Goal: Transaction & Acquisition: Purchase product/service

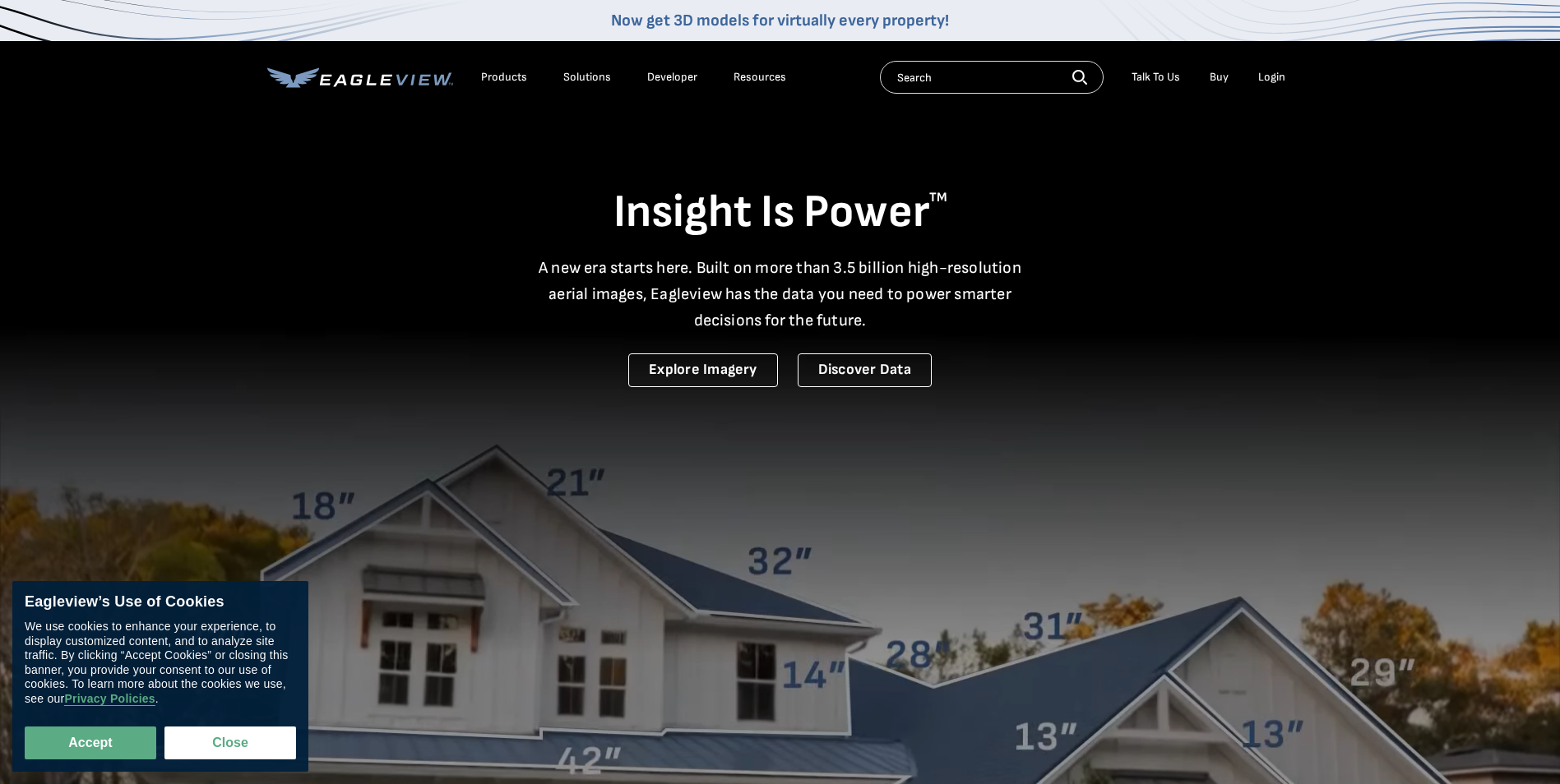
click at [1276, 74] on div "Login" at bounding box center [1272, 78] width 27 height 15
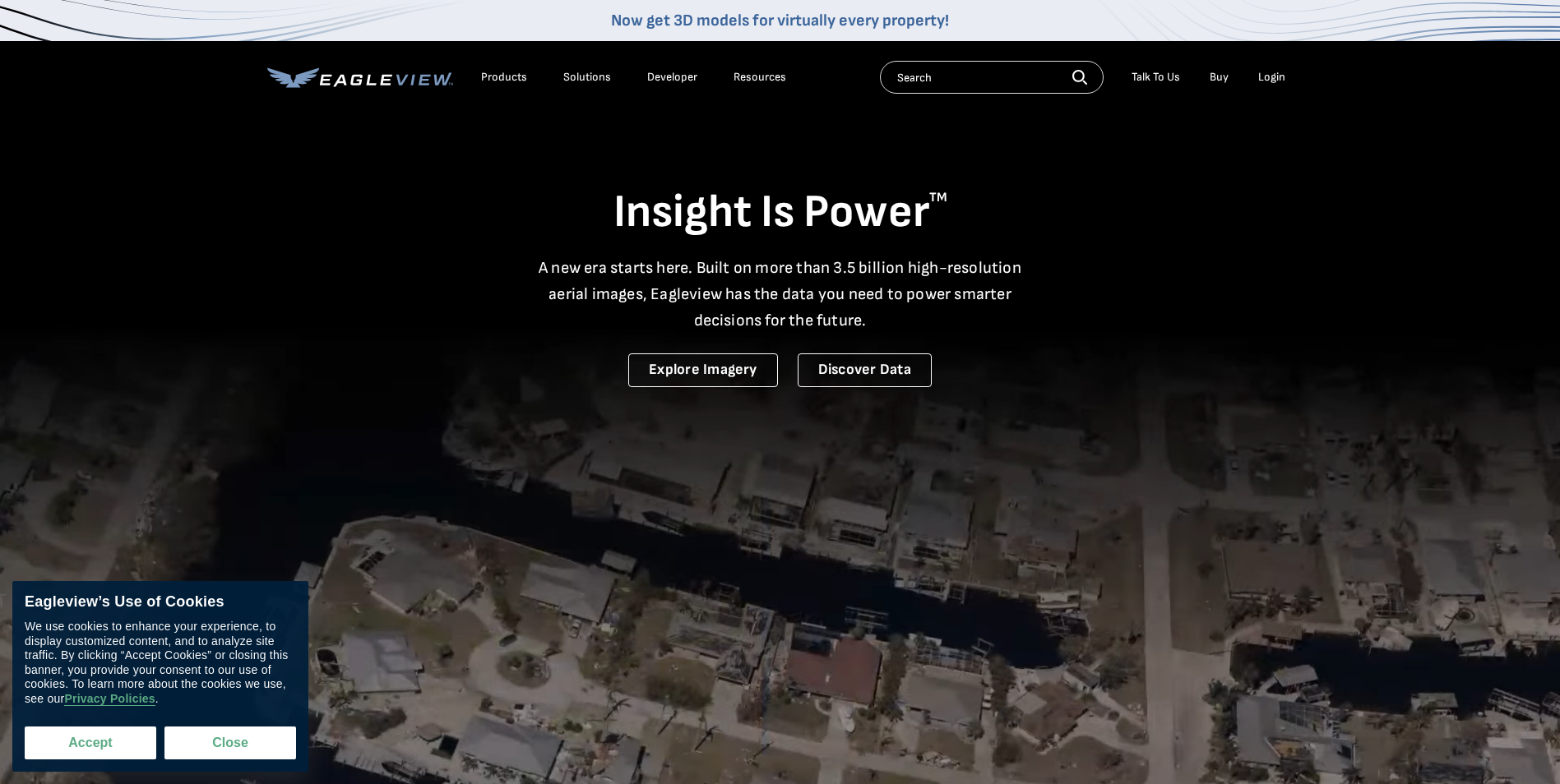
click at [124, 743] on button "Accept" at bounding box center [90, 743] width 132 height 33
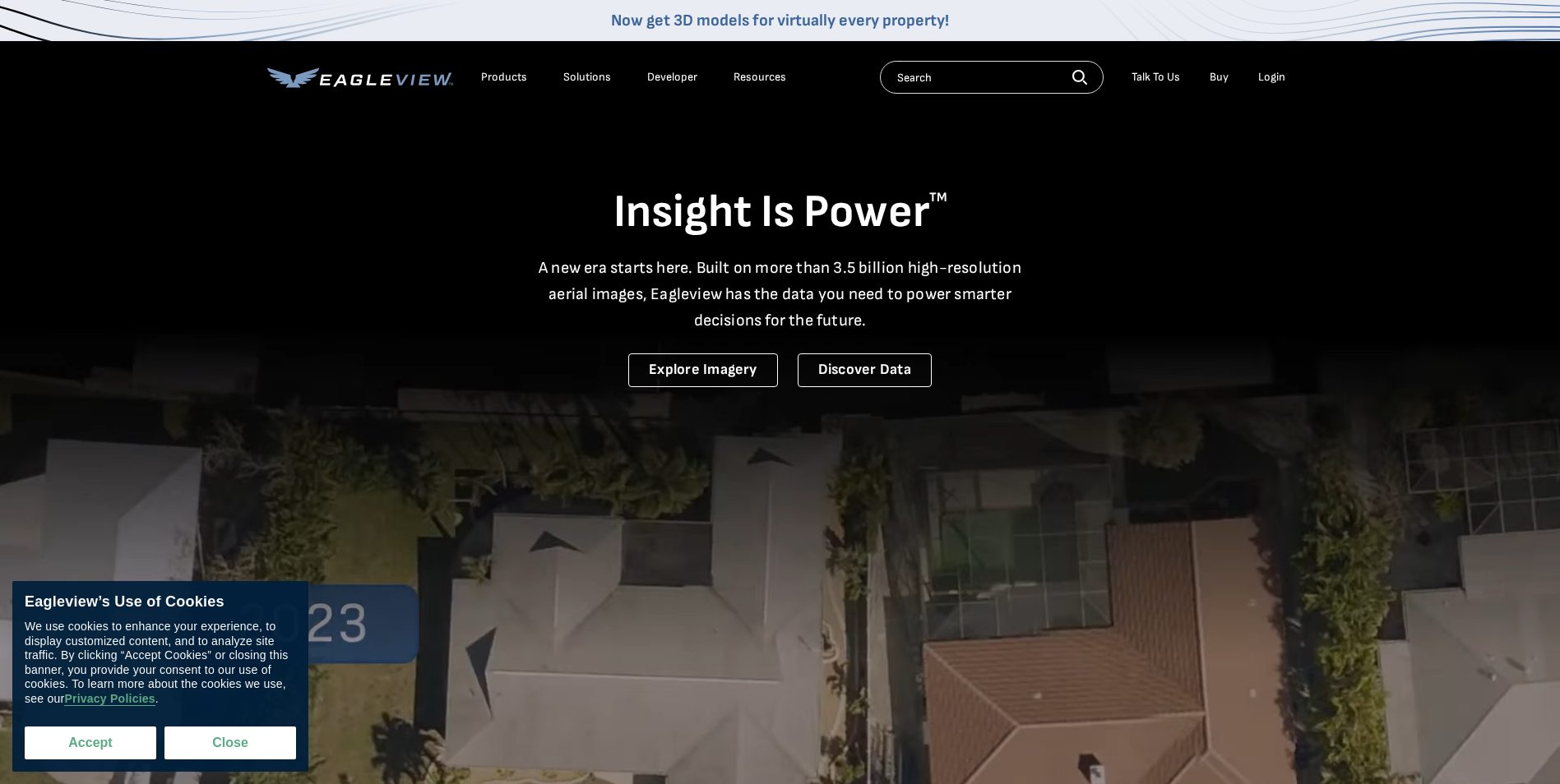
checkbox input "true"
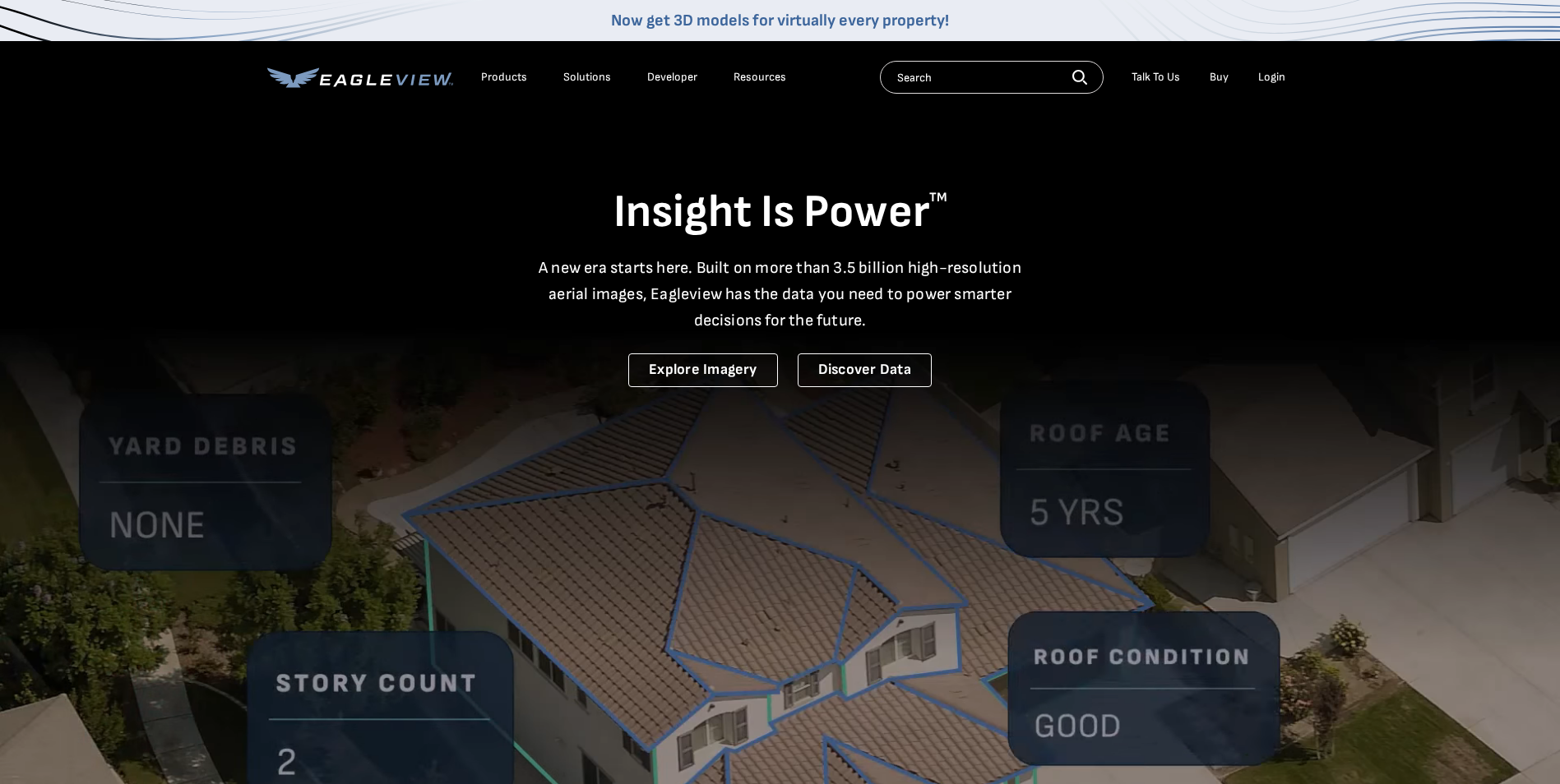
click at [1269, 76] on div "Login" at bounding box center [1272, 78] width 27 height 15
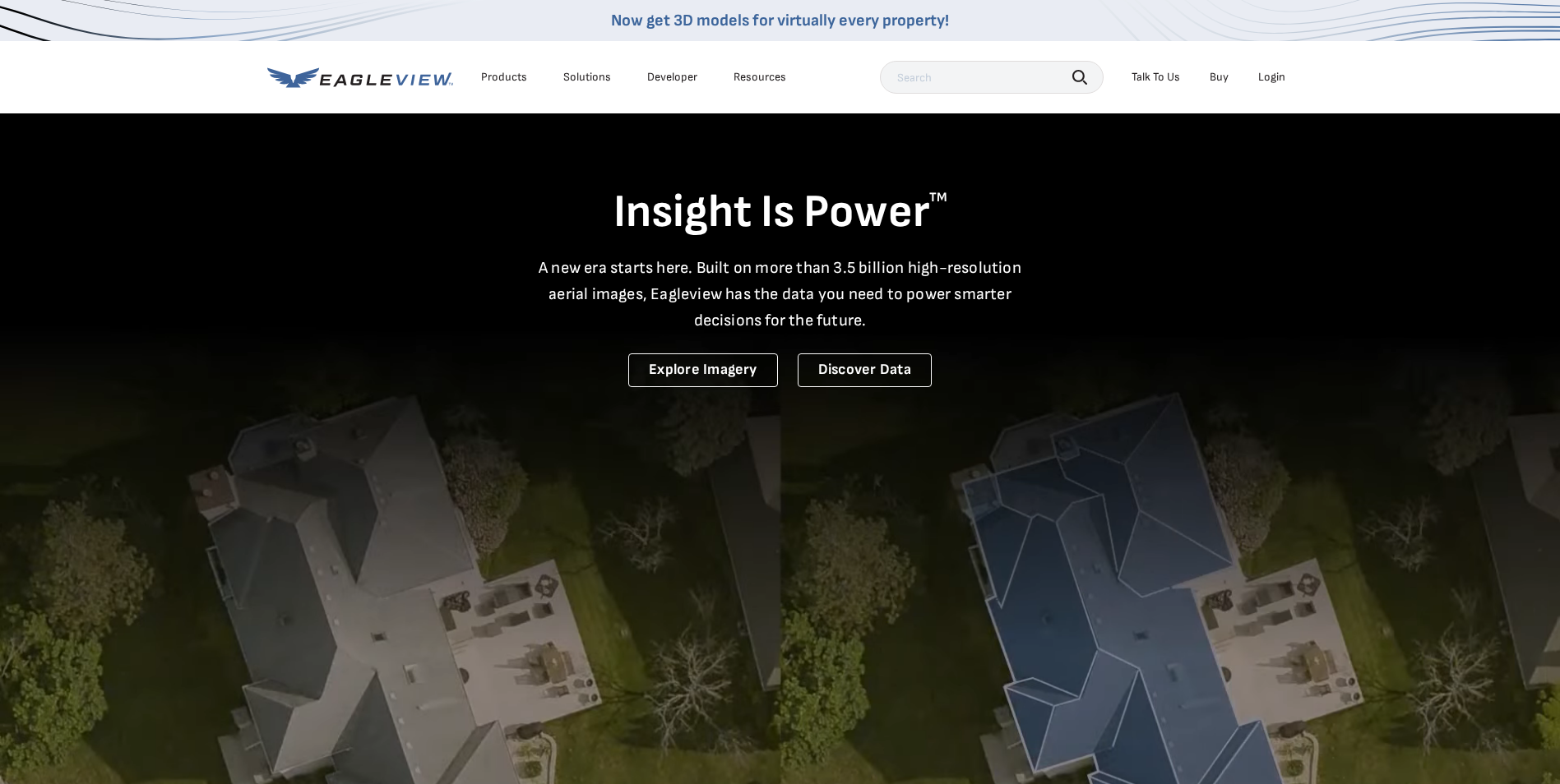
click at [1277, 74] on div "Login" at bounding box center [1272, 78] width 27 height 15
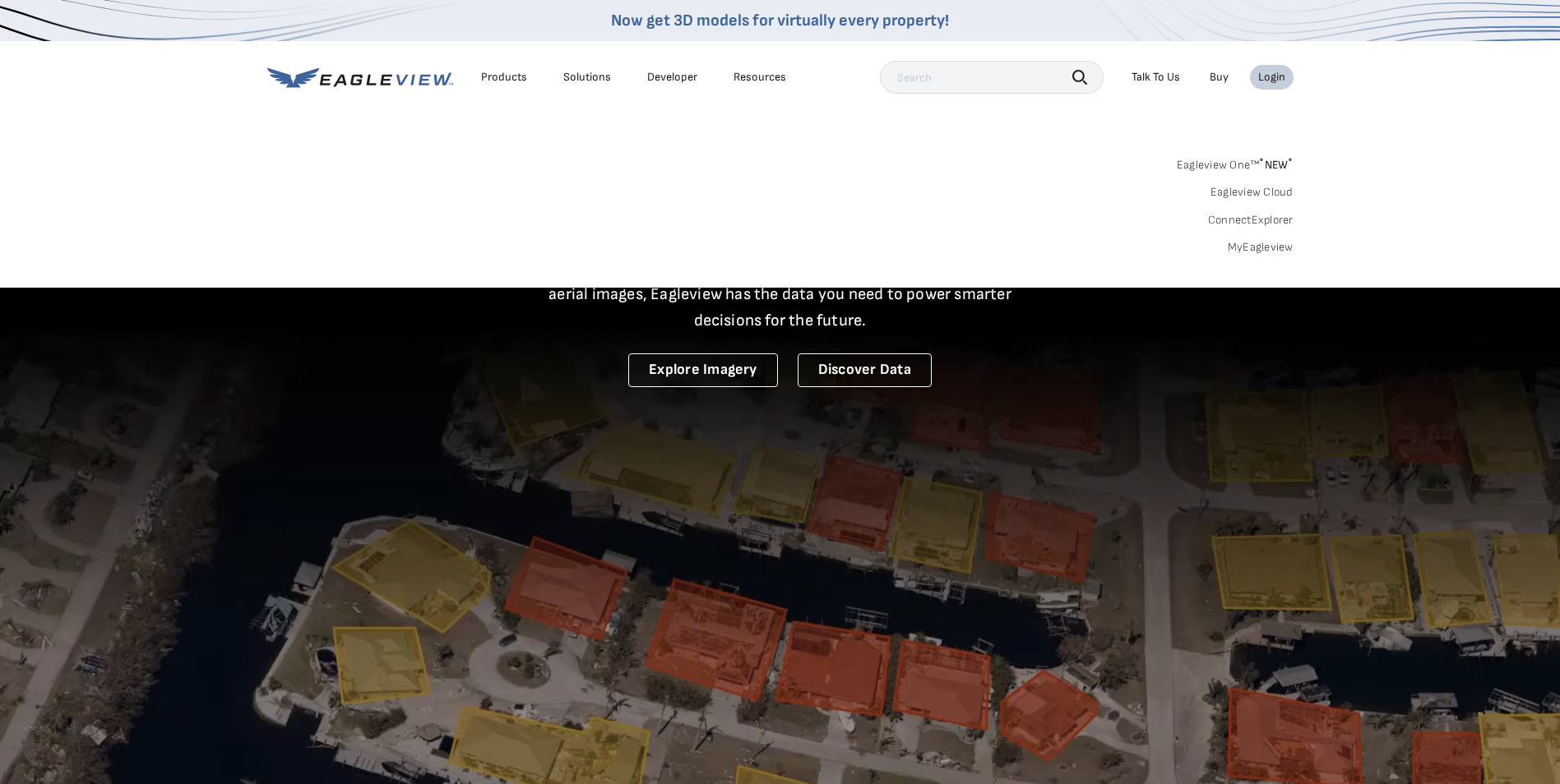
click at [1277, 244] on link "MyEagleview" at bounding box center [1261, 248] width 66 height 15
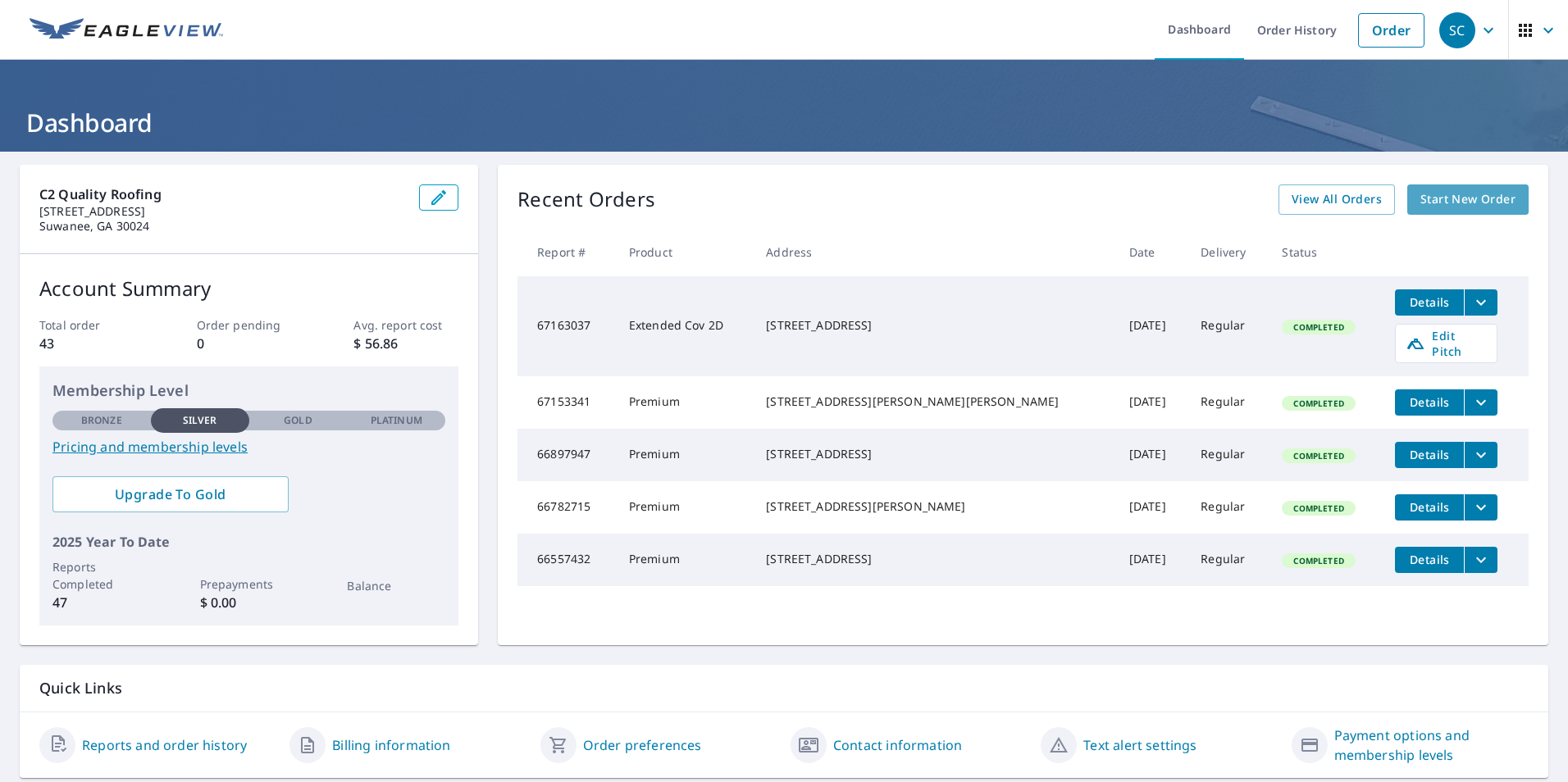
click at [1476, 200] on span "Start New Order" at bounding box center [1468, 200] width 95 height 20
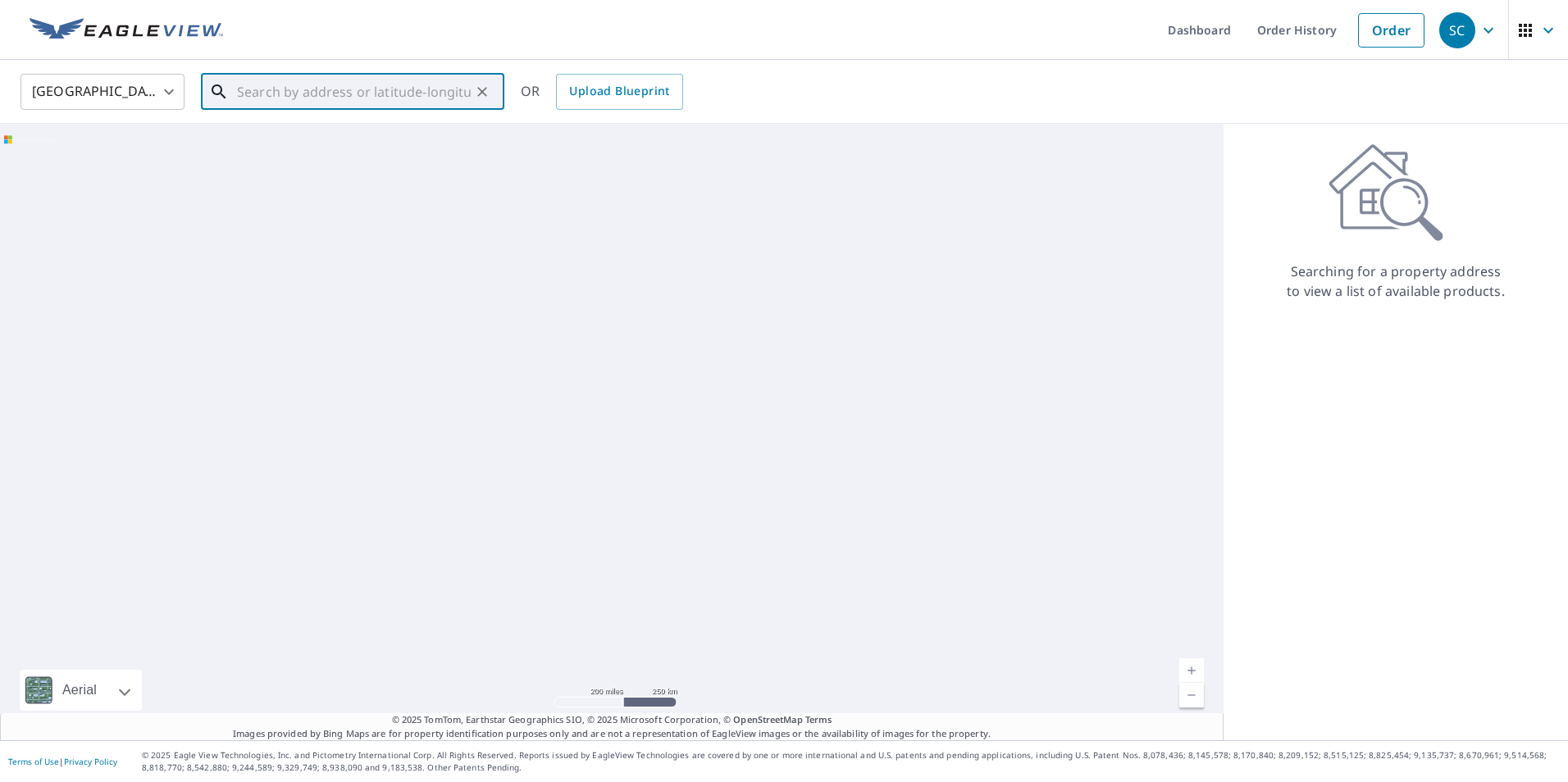
click at [356, 110] on div "​" at bounding box center [352, 92] width 303 height 36
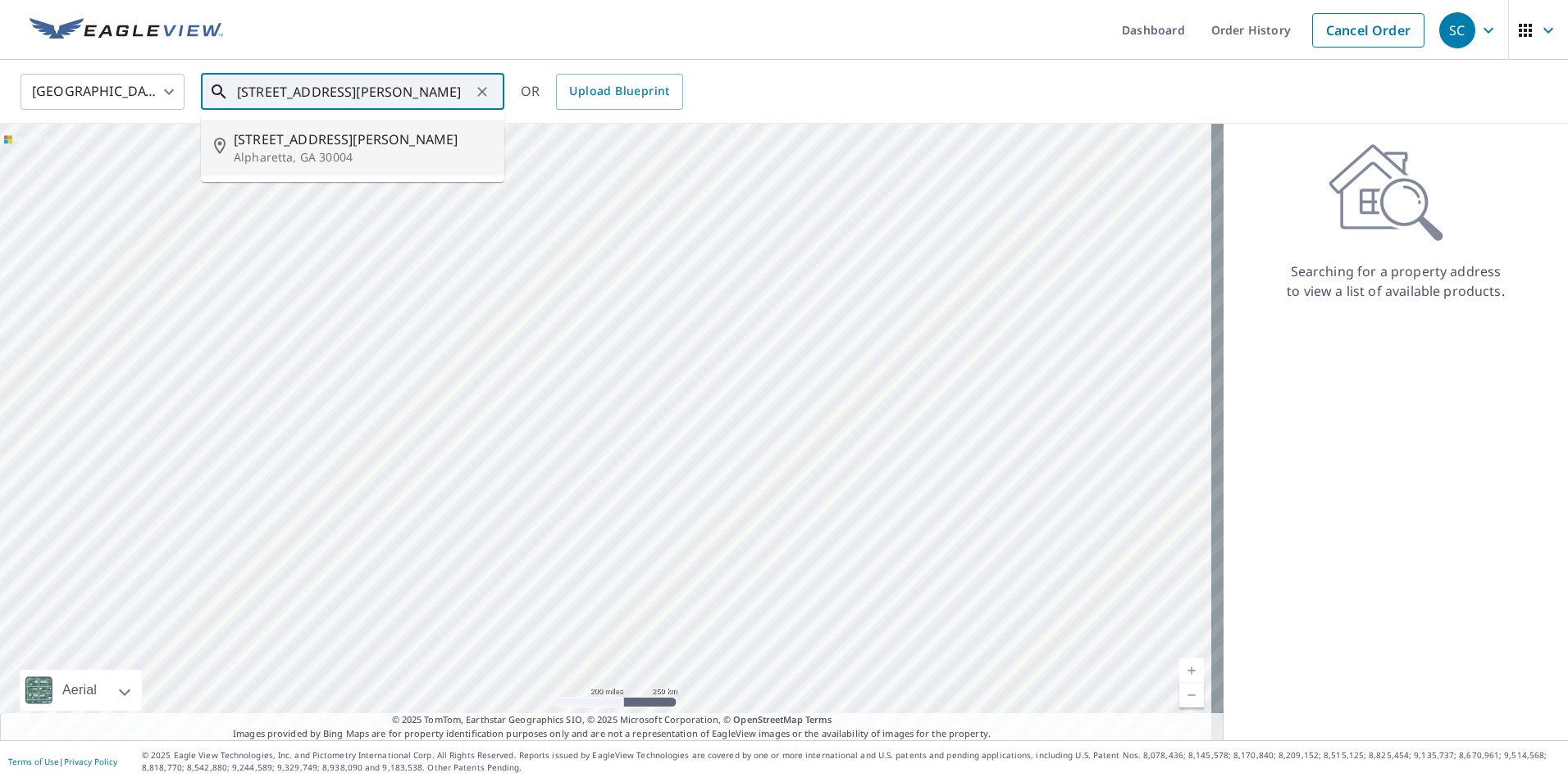
click at [330, 159] on p "Alpharetta, GA 30004" at bounding box center [362, 157] width 258 height 16
type input "[STREET_ADDRESS][PERSON_NAME]"
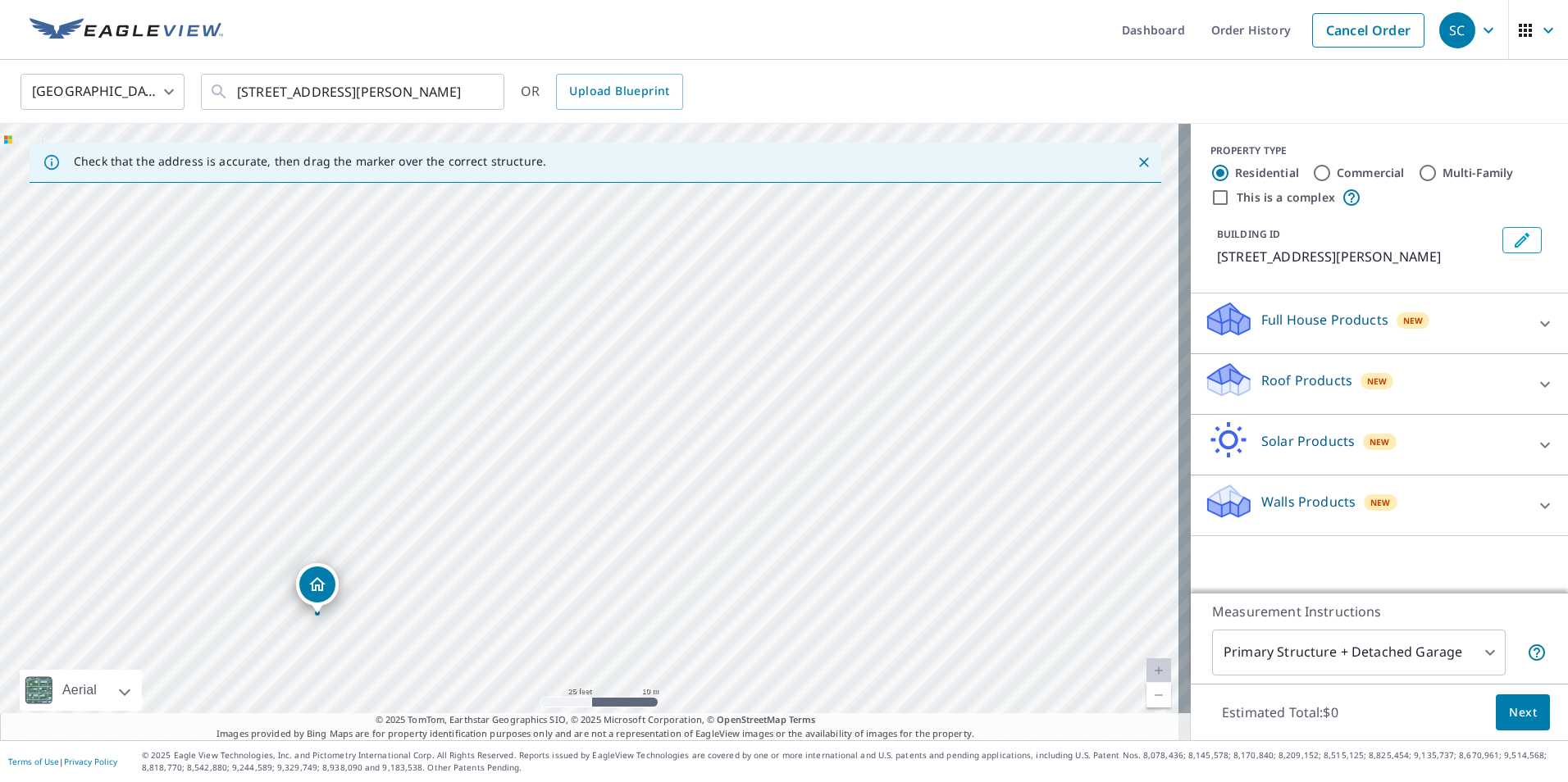
click at [1525, 380] on div at bounding box center [1544, 384] width 40 height 40
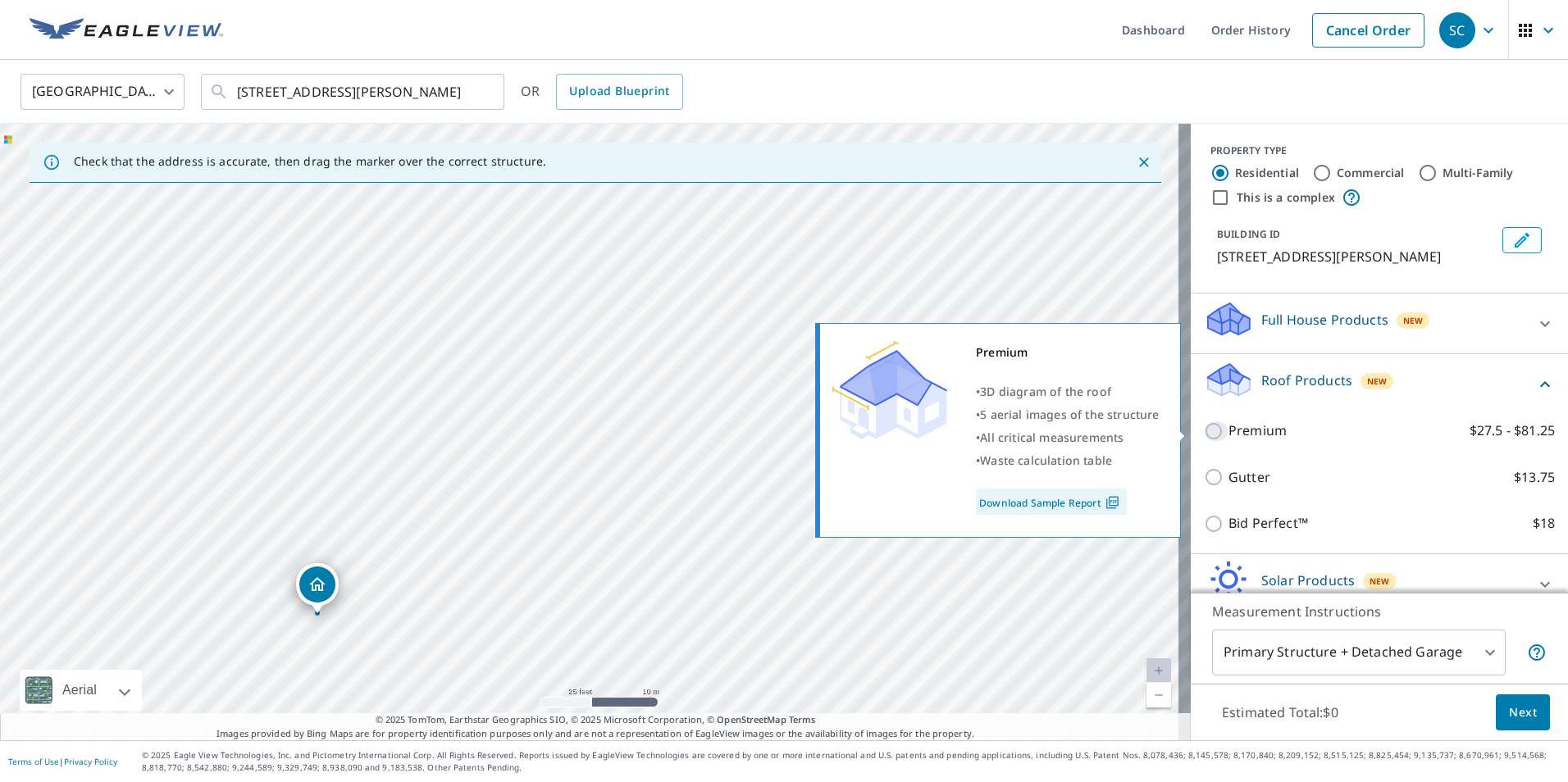
click at [1204, 436] on input "Premium $27.5 - $81.25" at bounding box center [1216, 431] width 24 height 19
checkbox input "true"
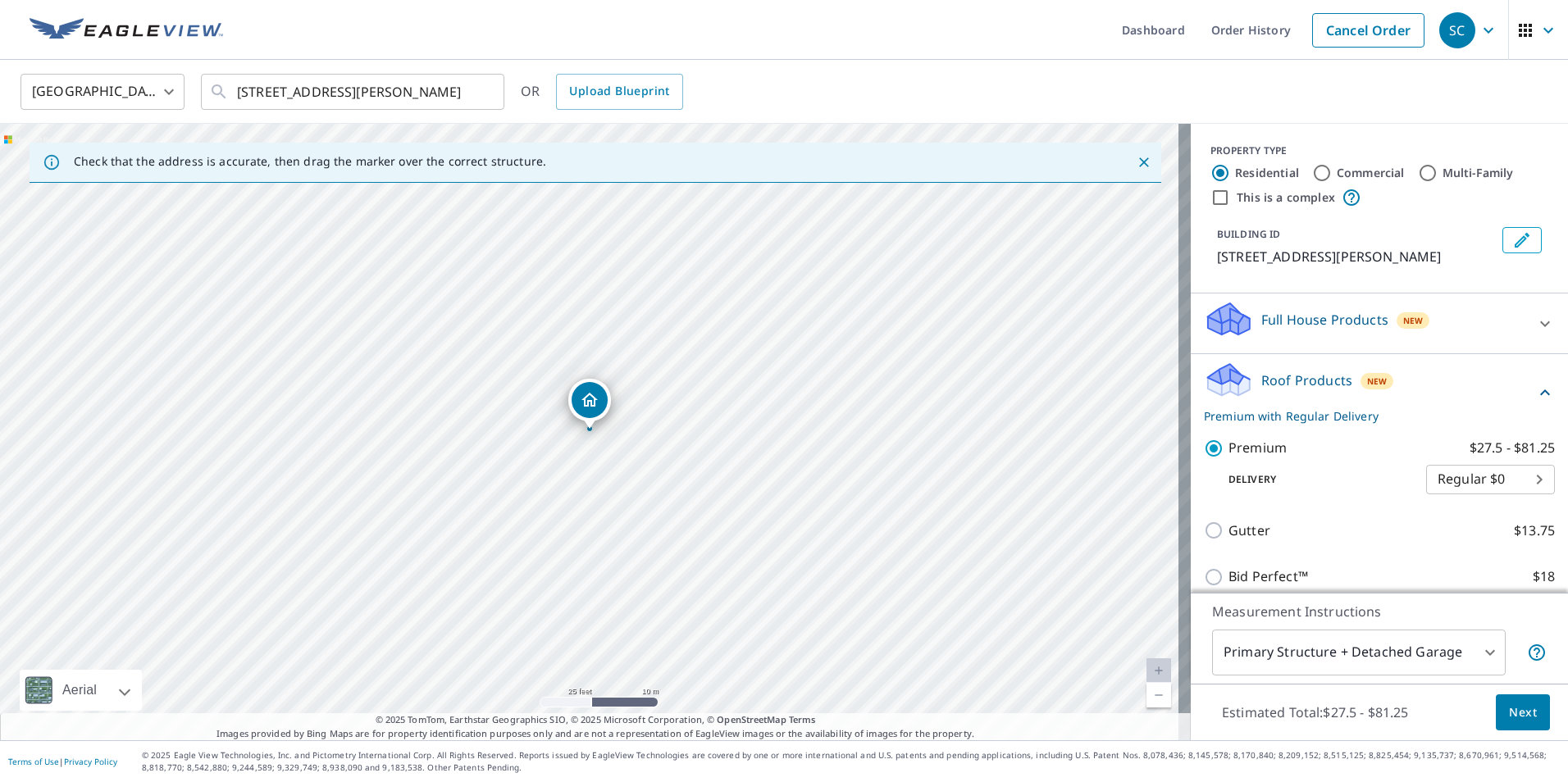
click at [1529, 721] on button "Next" at bounding box center [1523, 713] width 54 height 37
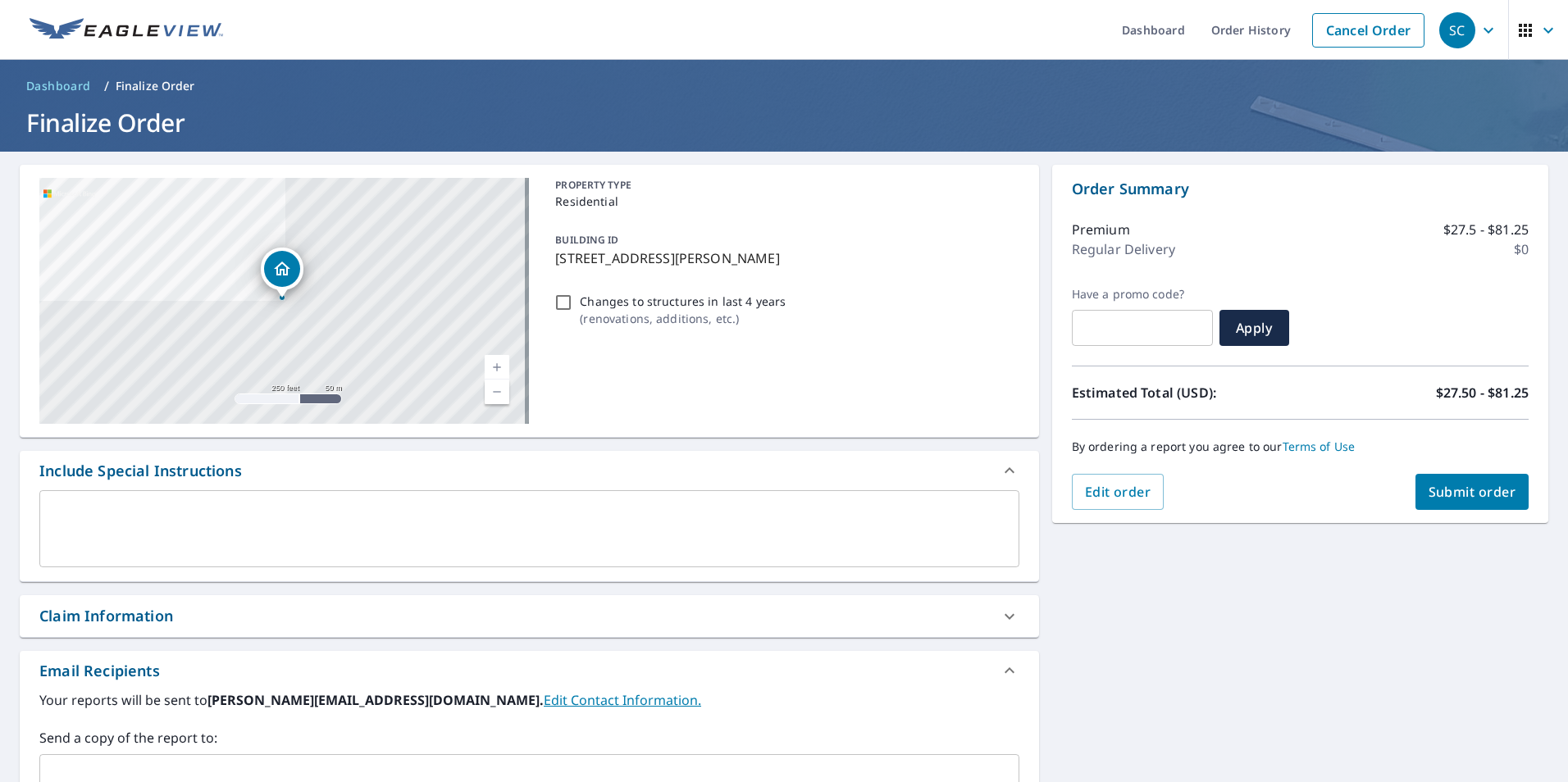
click at [1489, 501] on span "Submit order" at bounding box center [1472, 491] width 88 height 18
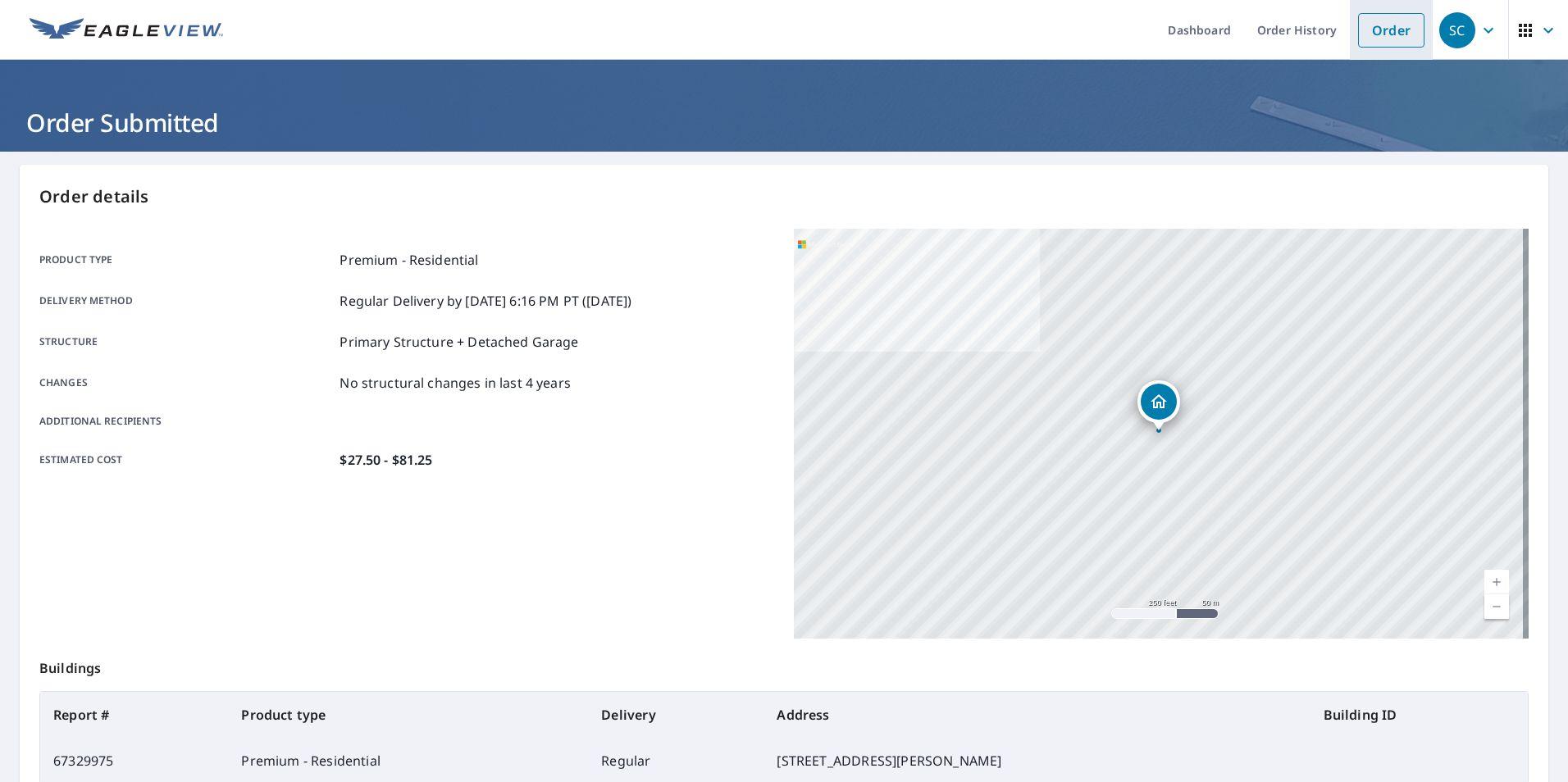
click at [1384, 13] on link "Order" at bounding box center [1391, 30] width 67 height 35
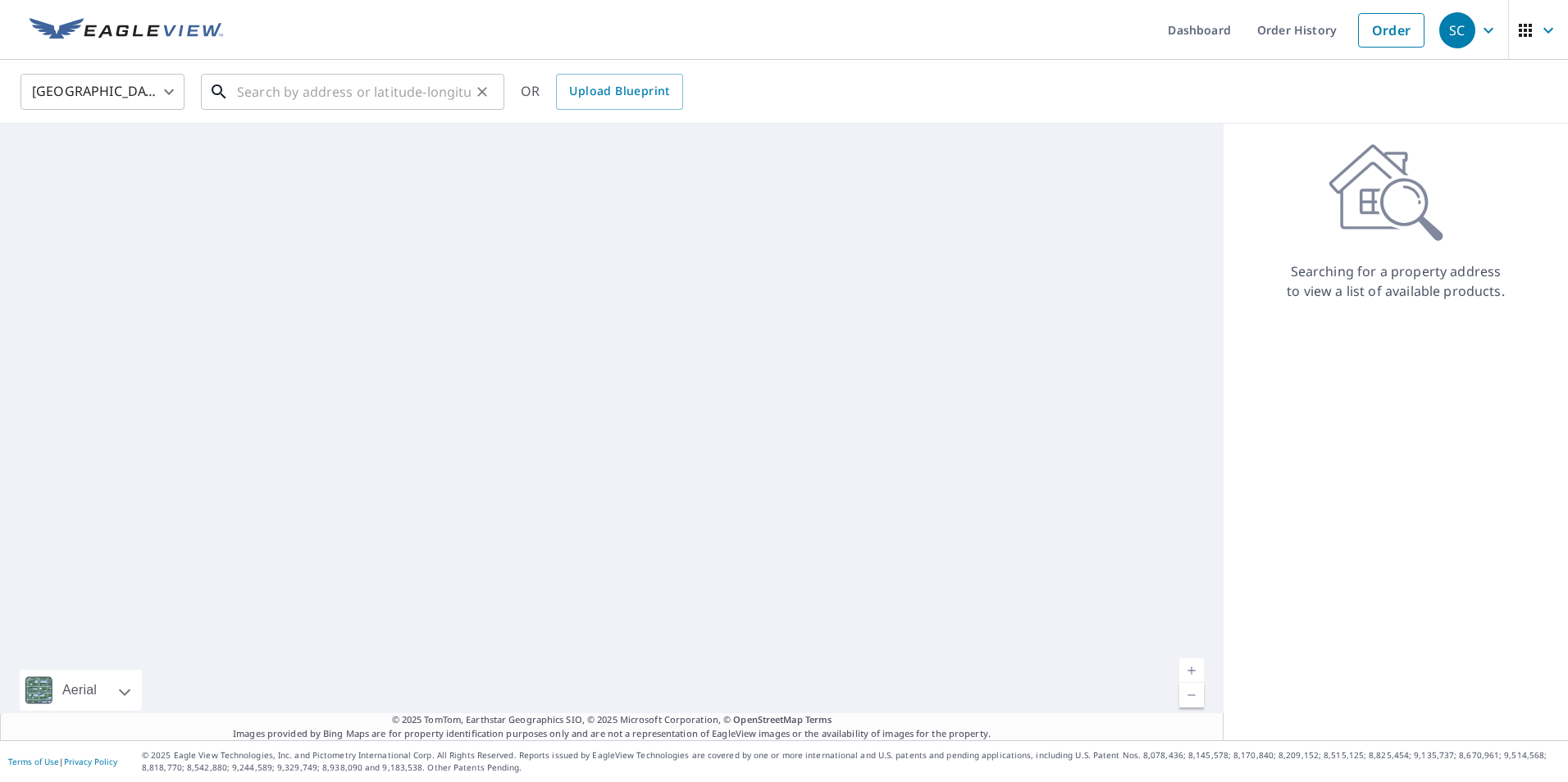
click at [291, 91] on input "text" at bounding box center [353, 92] width 233 height 46
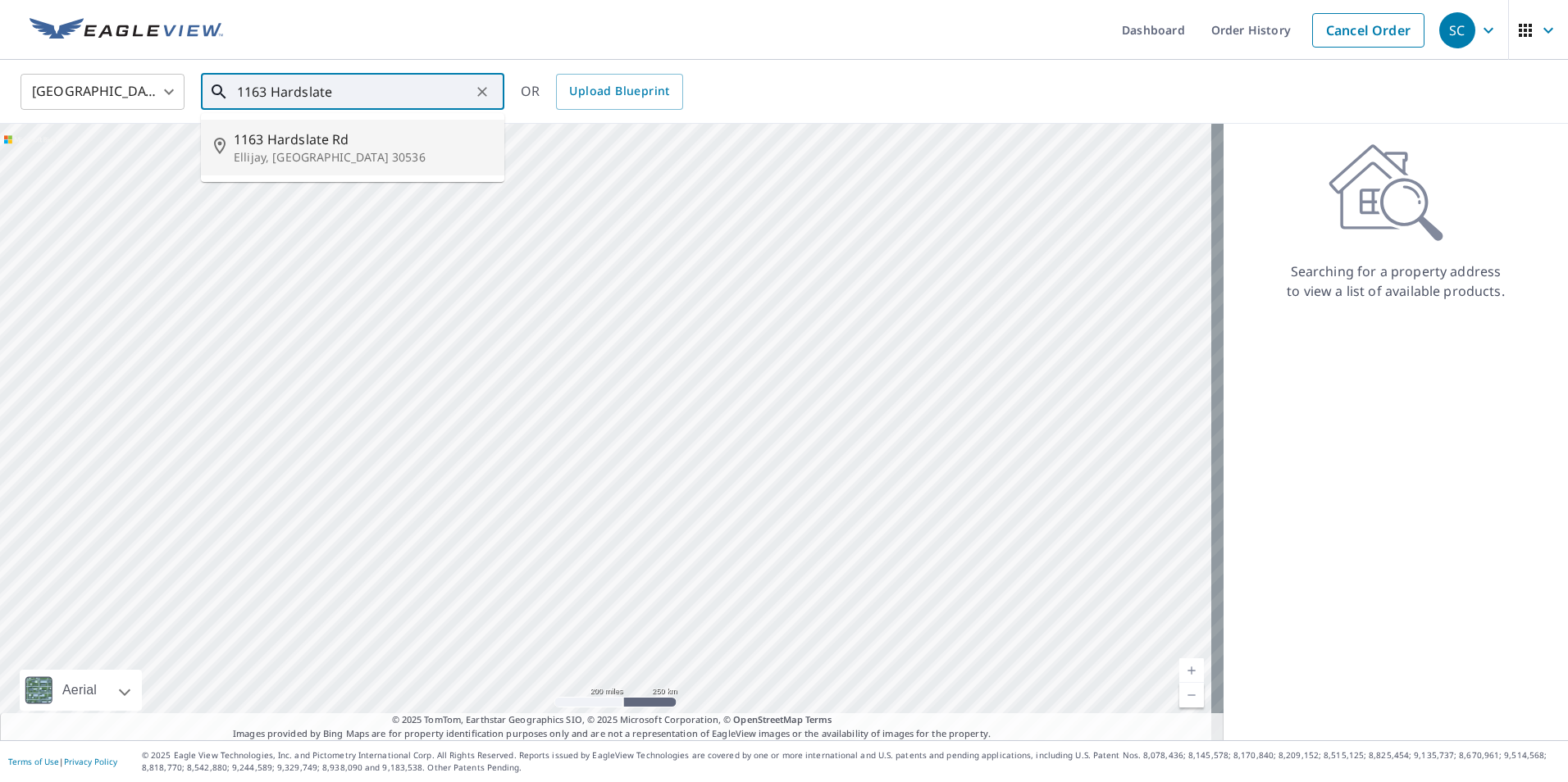
click at [296, 158] on p "Ellijay, GA 30536" at bounding box center [362, 157] width 258 height 16
type input "1163 Hardslate Rd Ellijay, GA 30536"
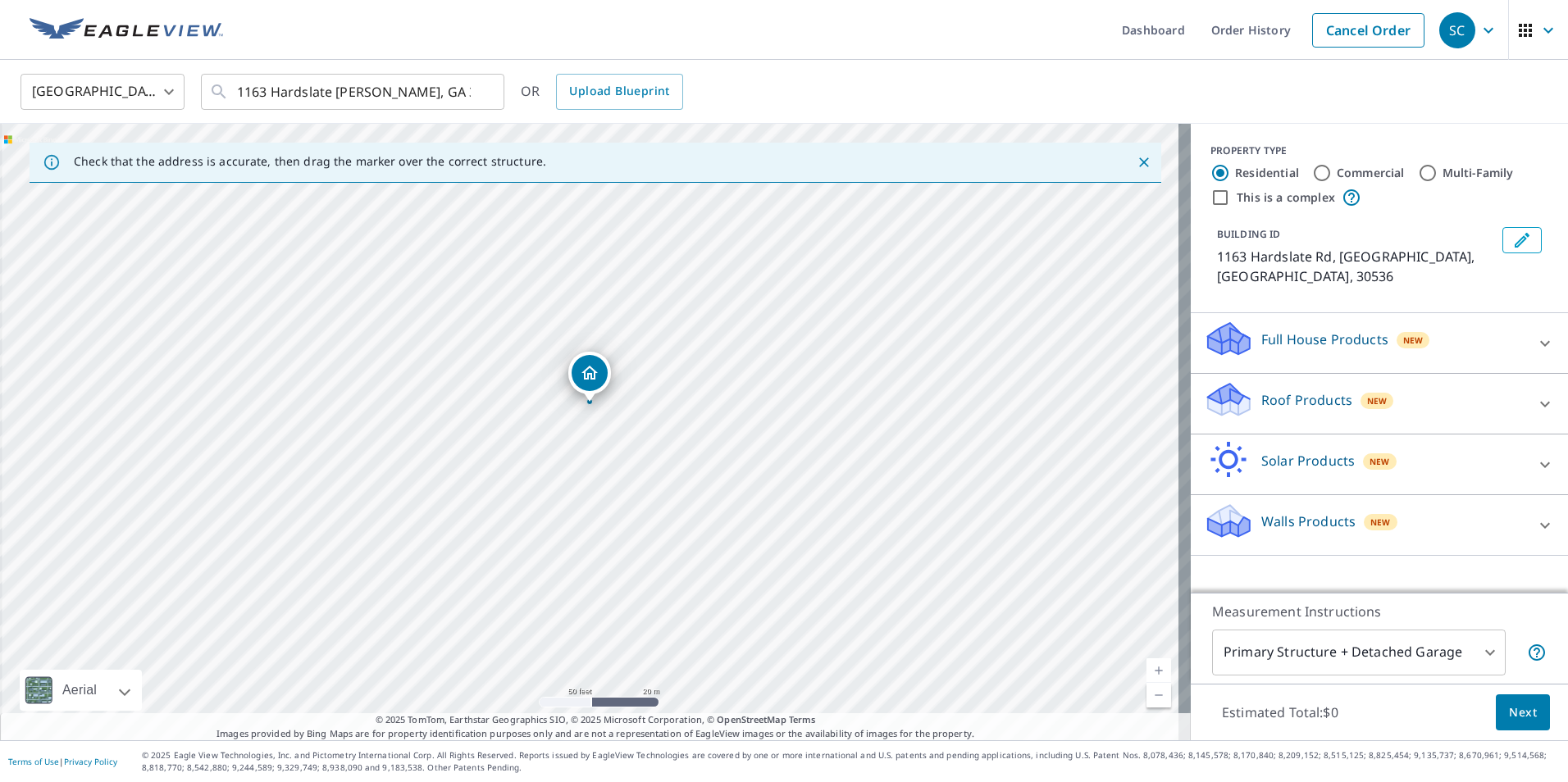
drag, startPoint x: 363, startPoint y: 618, endPoint x: 409, endPoint y: 361, distance: 261.1
click at [409, 361] on div "1163 Hardslate Rd Ellijay, GA 30536" at bounding box center [595, 432] width 1191 height 617
click at [659, 383] on div "1163 Hardslate Rd Ellijay, GA 30536" at bounding box center [595, 432] width 1191 height 617
click at [666, 436] on div "1163 Hardslate Rd Ellijay, GA 30536" at bounding box center [595, 432] width 1191 height 617
click at [649, 435] on div "1163 Hardslate Rd Ellijay, GA 30536" at bounding box center [595, 432] width 1191 height 617
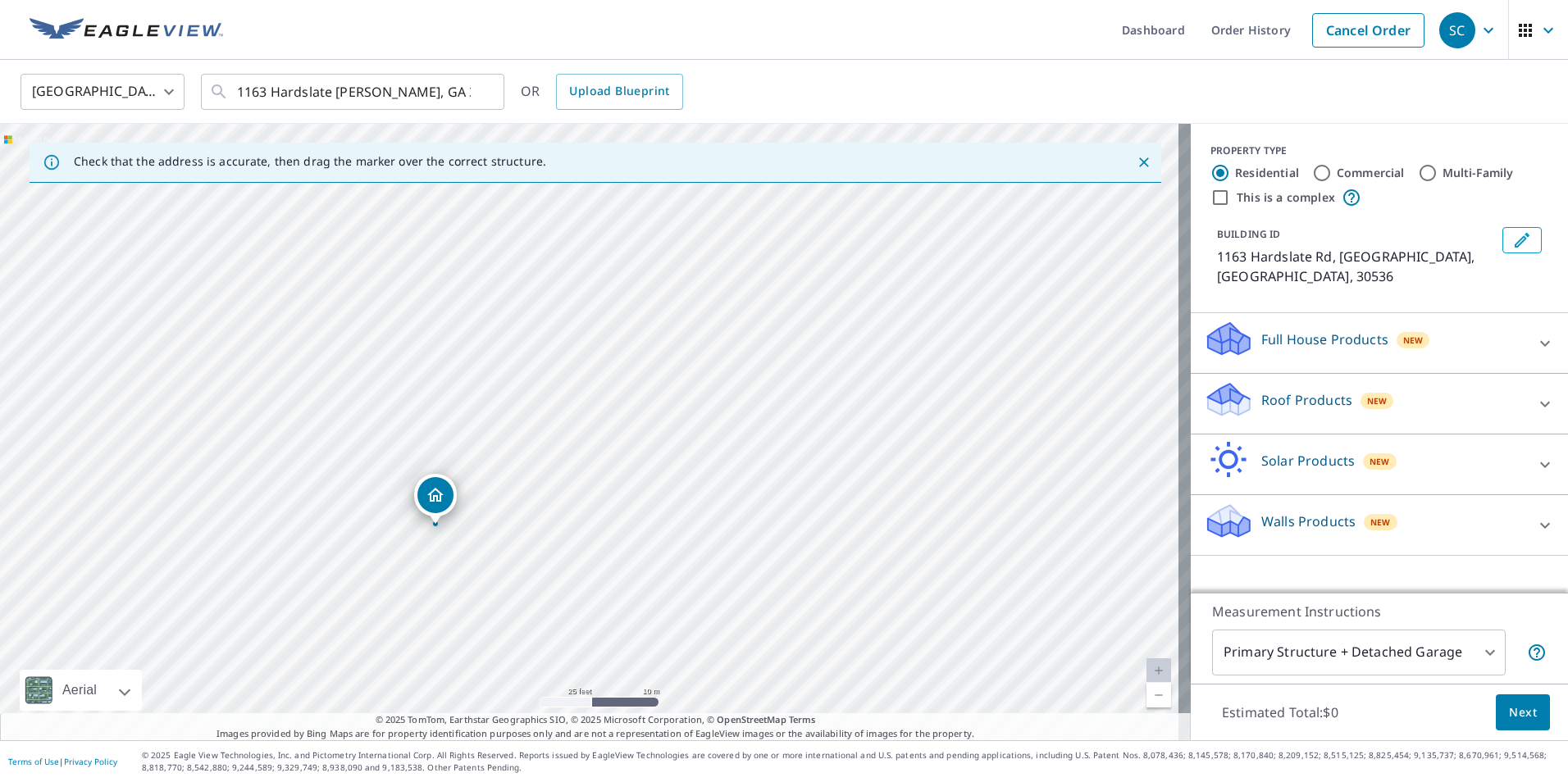
drag, startPoint x: 623, startPoint y: 388, endPoint x: 607, endPoint y: 464, distance: 77.7
click at [607, 464] on div "1163 Hardslate Rd Ellijay, GA 30536" at bounding box center [595, 432] width 1191 height 617
click at [1535, 394] on icon at bounding box center [1544, 404] width 19 height 19
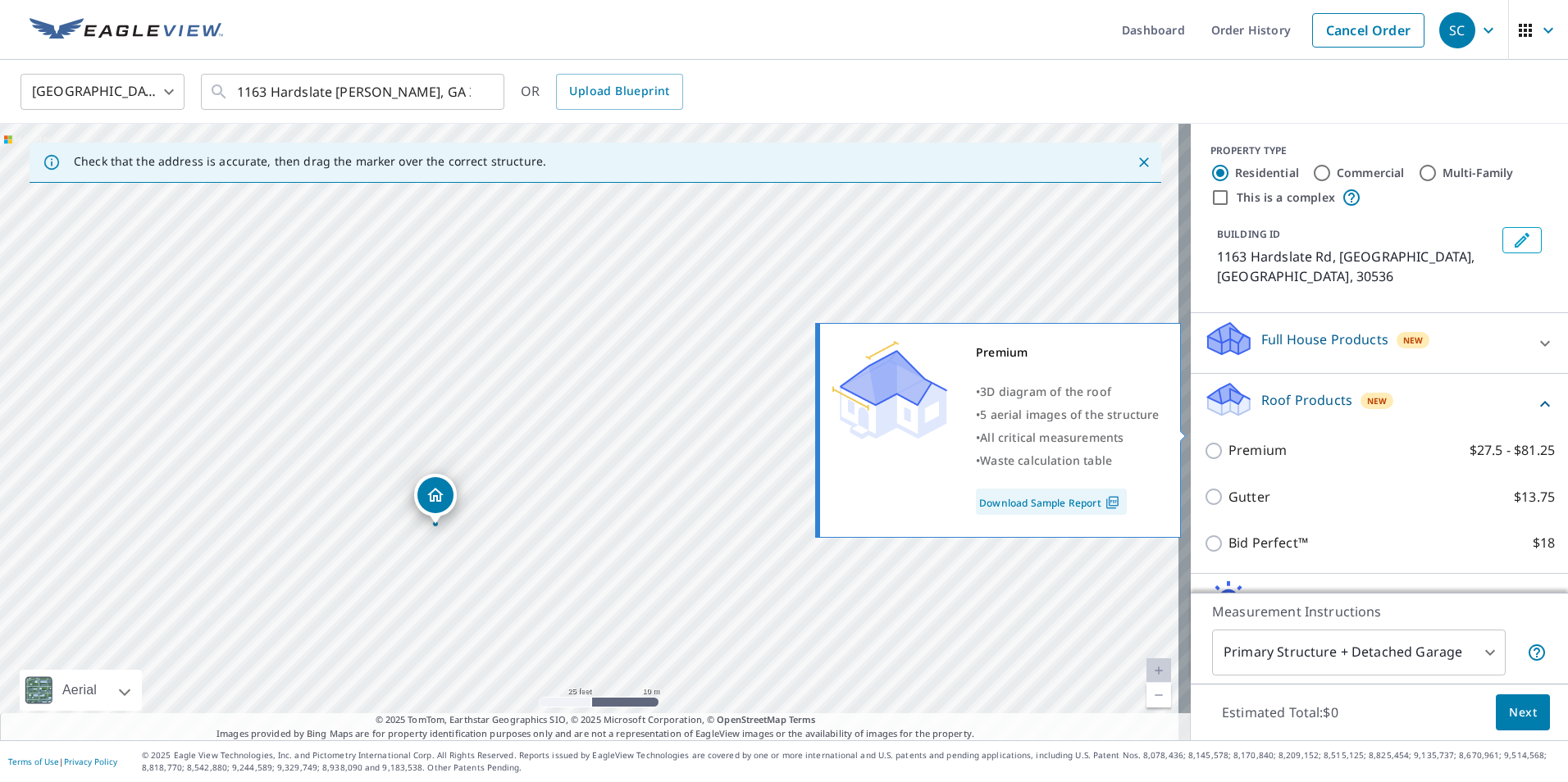
click at [1215, 442] on input "Premium $27.5 - $81.25" at bounding box center [1216, 451] width 24 height 19
checkbox input "true"
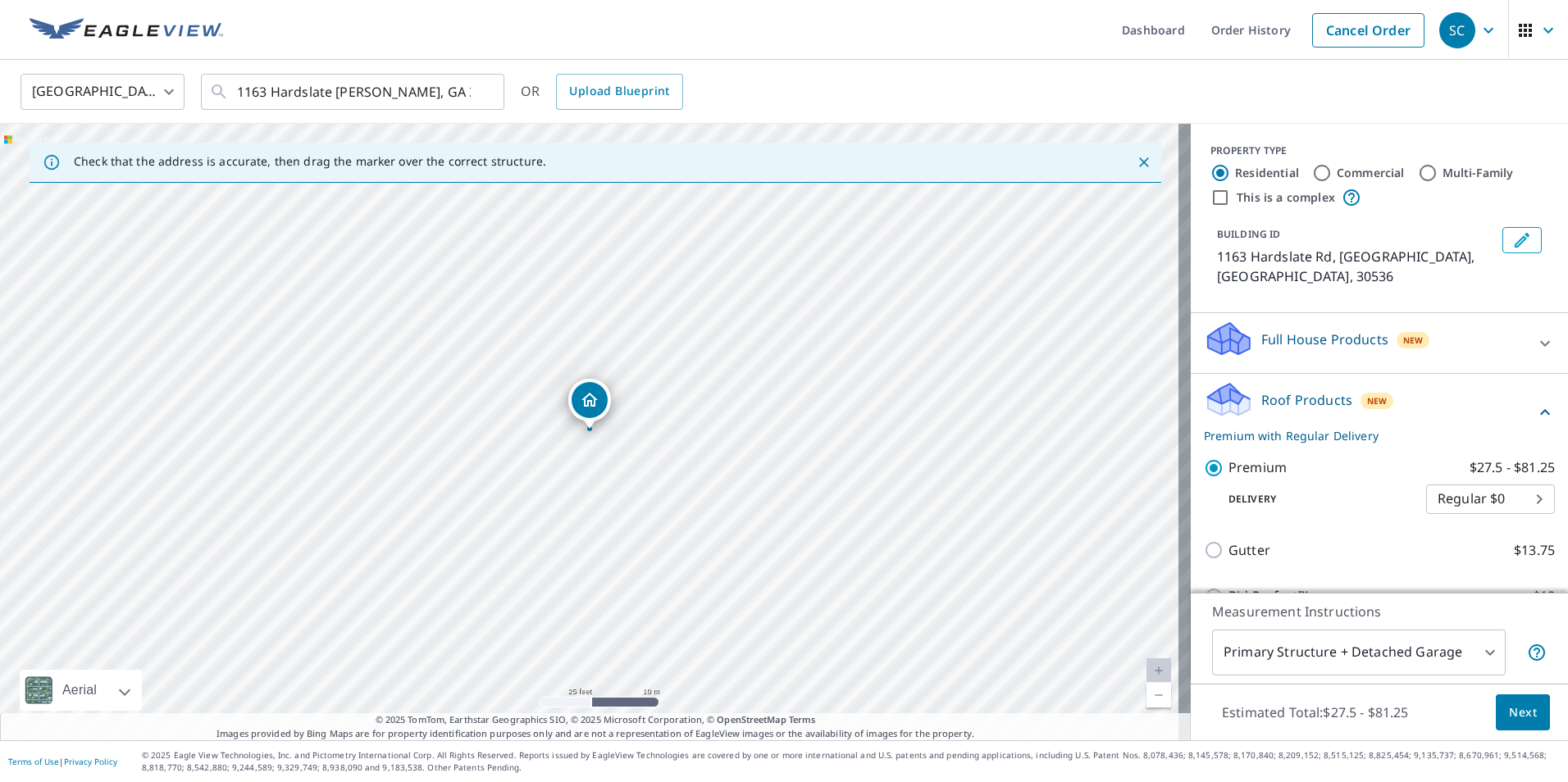
click at [1524, 722] on button "Next" at bounding box center [1523, 713] width 54 height 37
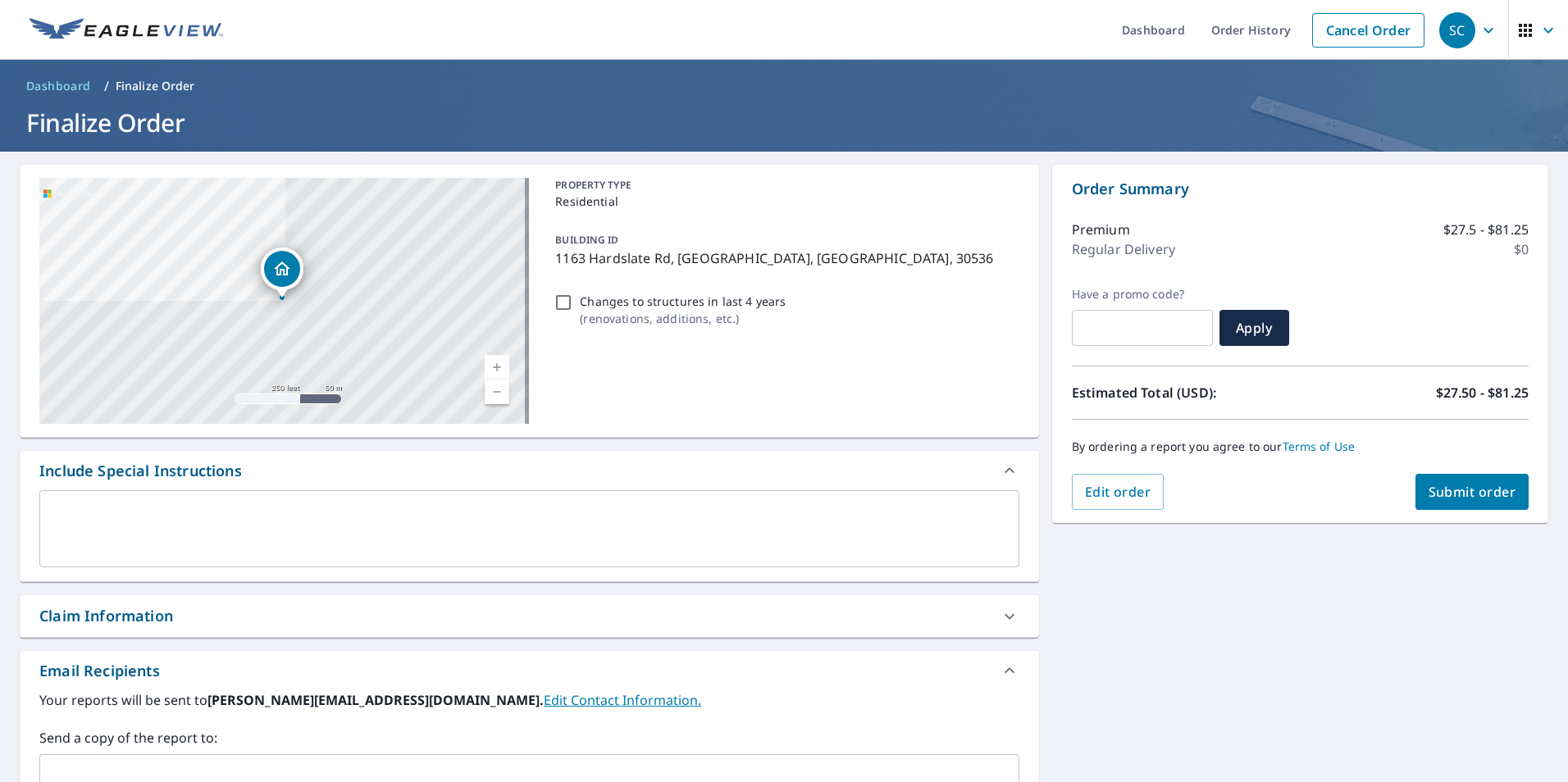
click at [560, 298] on input "Changes to structures in last 4 years ( renovations, additions, etc. )" at bounding box center [563, 302] width 19 height 19
checkbox input "true"
click at [1444, 497] on span "Submit order" at bounding box center [1472, 491] width 88 height 18
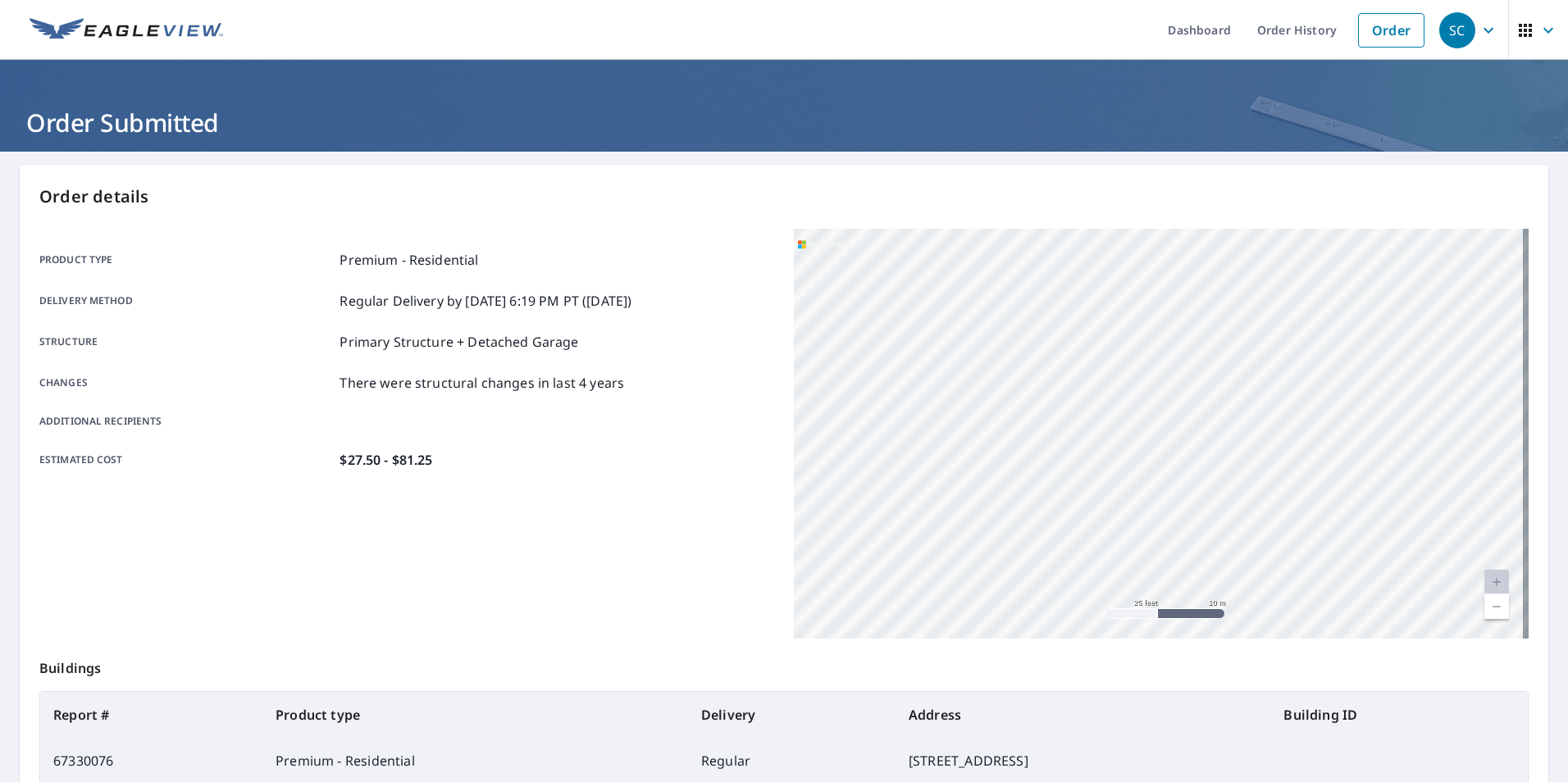
drag, startPoint x: 946, startPoint y: 532, endPoint x: 1437, endPoint y: 177, distance: 605.9
click at [1437, 177] on div "Order details Product type Premium - Residential Delivery method Regular Delive…" at bounding box center [784, 538] width 1528 height 746
click at [1271, 420] on div "1163 Hardslate Rd Ellijay, GA 30536" at bounding box center [1161, 434] width 735 height 410
drag, startPoint x: 923, startPoint y: 451, endPoint x: 1182, endPoint y: 380, distance: 268.6
click at [1182, 380] on div "1163 Hardslate Rd Ellijay, GA 30536" at bounding box center [1161, 434] width 735 height 410
